Goal: Information Seeking & Learning: Learn about a topic

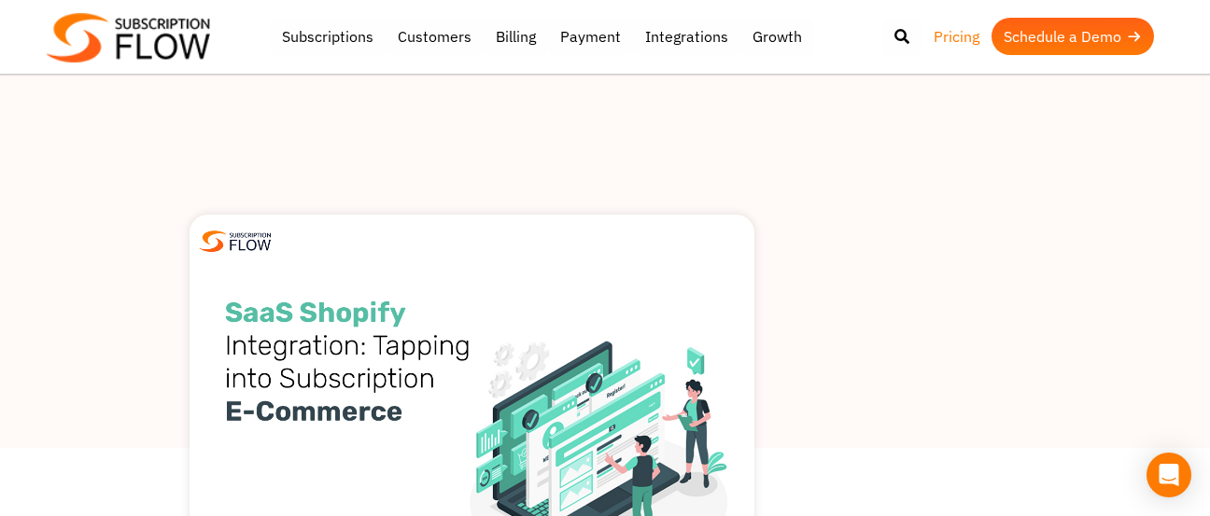
click at [972, 35] on link "Pricing" at bounding box center [957, 36] width 70 height 37
